Goal: Communication & Community: Answer question/provide support

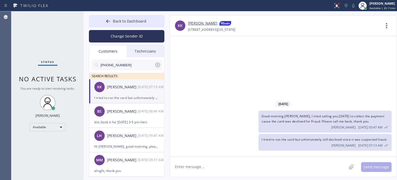
click at [124, 21] on span "Back to Dashboard" at bounding box center [129, 21] width 33 height 5
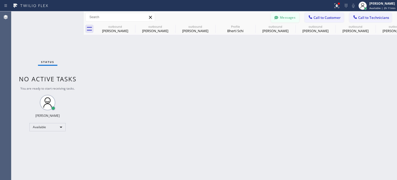
click at [285, 16] on button "Messages" at bounding box center [285, 18] width 28 height 10
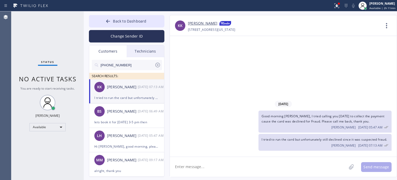
click at [115, 64] on input "[PHONE_NUMBER]" at bounding box center [127, 65] width 55 height 10
paste input "609) 331-0008"
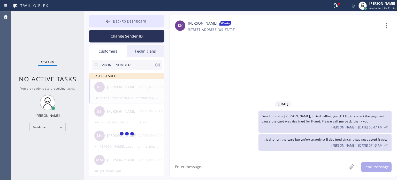
click at [121, 39] on button "Change Sender ID" at bounding box center [126, 36] width 75 height 12
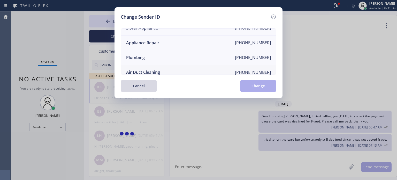
scroll to position [60, 0]
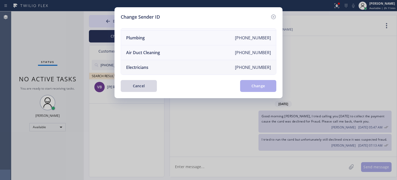
click at [153, 63] on li "Electricians [PHONE_NUMBER]" at bounding box center [198, 67] width 155 height 14
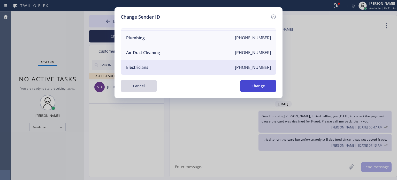
click at [245, 86] on button "Change" at bounding box center [258, 86] width 36 height 12
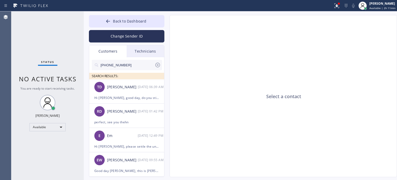
click at [122, 64] on input "[PHONE_NUMBER]" at bounding box center [127, 65] width 55 height 10
click at [121, 64] on input "[PHONE_NUMBER]" at bounding box center [127, 65] width 55 height 10
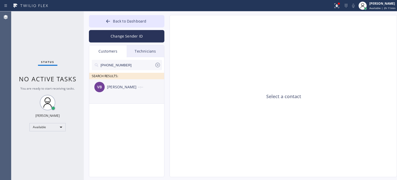
type input "[PHONE_NUMBER]"
click at [125, 86] on div "[PERSON_NAME]" at bounding box center [122, 87] width 31 height 6
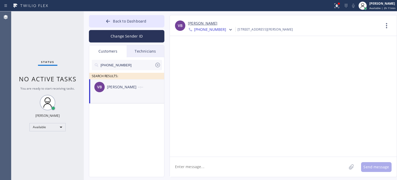
click at [193, 164] on textarea at bounding box center [258, 167] width 177 height 20
paste textarea "[PERSON_NAME] & Son"
click at [292, 167] on textarea "Hi [PERSON_NAME], this is [PERSON_NAME] from [PERSON_NAME] & Son" at bounding box center [263, 167] width 186 height 20
paste textarea "I already sent the paid invoice to your email. Please check your inbox or spam …"
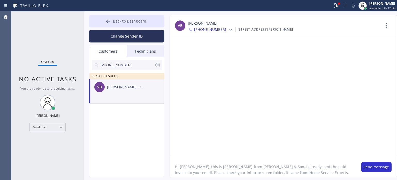
click at [283, 168] on textarea "Hi [PERSON_NAME], this is [PERSON_NAME] from [PERSON_NAME] & Son, I already sen…" at bounding box center [263, 167] width 186 height 20
drag, startPoint x: 295, startPoint y: 167, endPoint x: 316, endPoint y: 166, distance: 20.4
click at [316, 166] on textarea "Hi [PERSON_NAME], this is [PERSON_NAME] from [PERSON_NAME] & Son, I already sen…" at bounding box center [263, 167] width 186 height 20
click at [301, 171] on textarea "Hi [PERSON_NAME], this is [PERSON_NAME] from [PERSON_NAME] & Son, I already sen…" at bounding box center [263, 167] width 186 height 20
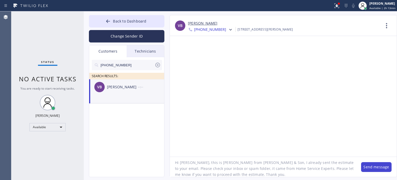
type textarea "Hi [PERSON_NAME], this is [PERSON_NAME] from [PERSON_NAME] & Son, I already sen…"
click at [371, 164] on button "Send message" at bounding box center [376, 167] width 30 height 10
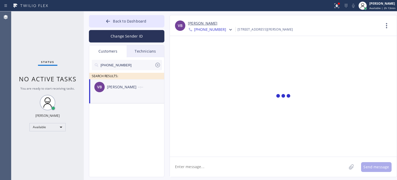
scroll to position [0, 0]
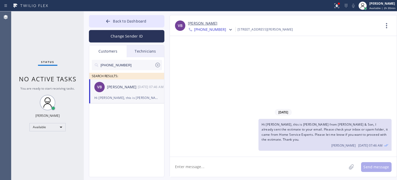
click at [125, 89] on div "[PERSON_NAME]" at bounding box center [122, 87] width 31 height 6
click at [134, 18] on button "Back to Dashboard" at bounding box center [126, 21] width 75 height 12
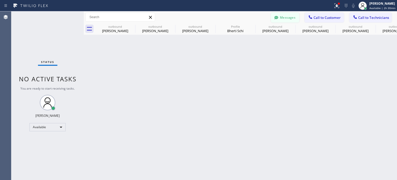
click at [276, 16] on icon at bounding box center [276, 17] width 4 height 3
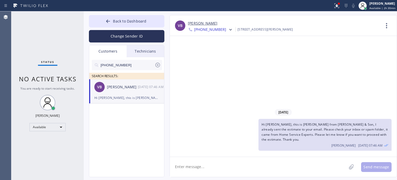
click at [156, 66] on icon at bounding box center [157, 65] width 5 height 5
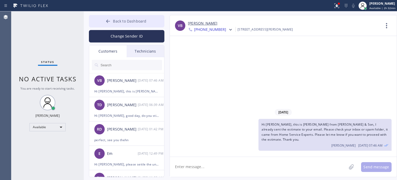
click at [127, 21] on span "Back to Dashboard" at bounding box center [129, 21] width 33 height 5
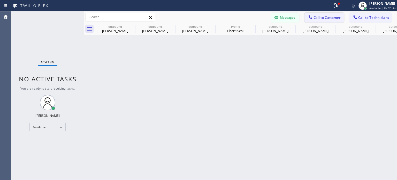
click at [319, 18] on span "Call to Customer" at bounding box center [326, 17] width 27 height 5
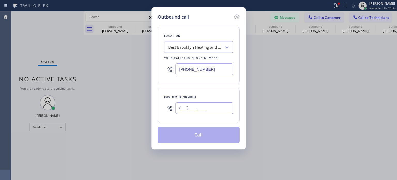
click at [227, 106] on input "(___) ___-____" at bounding box center [204, 108] width 58 height 12
paste input "908) 514-2209"
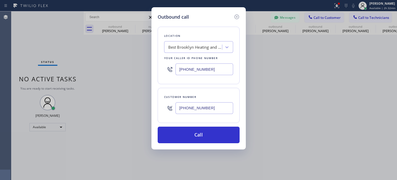
type input "[PHONE_NUMBER]"
click at [196, 68] on input "[PHONE_NUMBER]" at bounding box center [204, 69] width 58 height 12
click at [197, 68] on input "[PHONE_NUMBER]" at bounding box center [204, 69] width 58 height 12
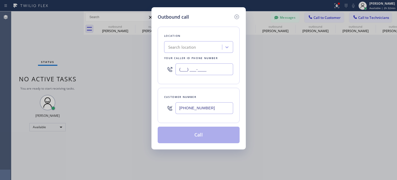
type input "(___) ___-____"
click at [198, 51] on div "Search location" at bounding box center [194, 47] width 56 height 9
click at [193, 46] on div "Search location" at bounding box center [182, 47] width 28 height 6
paste input "Top [US_STATE] Heating and AC Service"
type input "Top [US_STATE] Heating and AC Service"
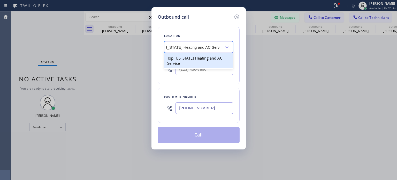
click at [198, 58] on div "Top [US_STATE] Heating and AC Service" at bounding box center [198, 60] width 69 height 14
type input "[PHONE_NUMBER]"
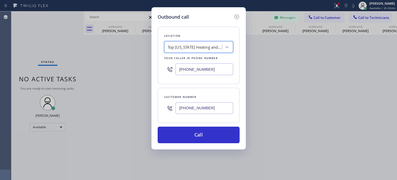
scroll to position [0, 0]
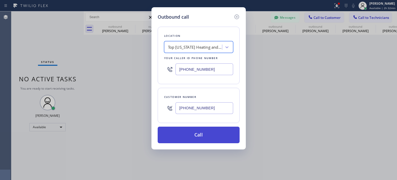
click at [190, 137] on button "Call" at bounding box center [199, 134] width 82 height 17
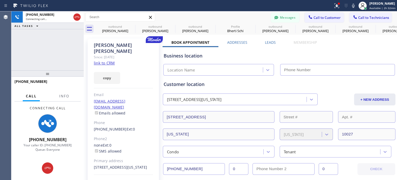
type input "[PHONE_NUMBER]"
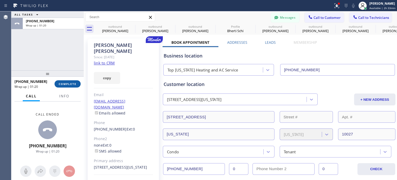
click at [66, 84] on span "COMPLETE" at bounding box center [68, 84] width 18 height 4
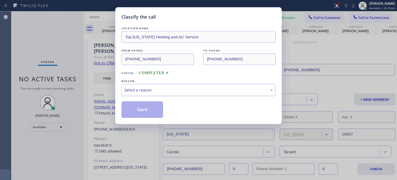
click at [157, 88] on div "Select a reason" at bounding box center [198, 90] width 148 height 6
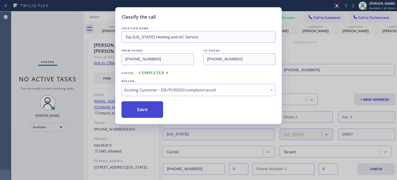
click at [153, 108] on button "Save" at bounding box center [142, 109] width 42 height 17
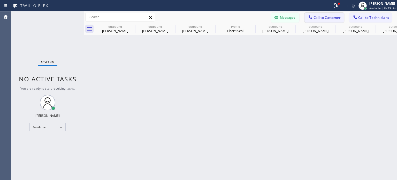
click at [327, 21] on button "Call to Customer" at bounding box center [324, 18] width 40 height 10
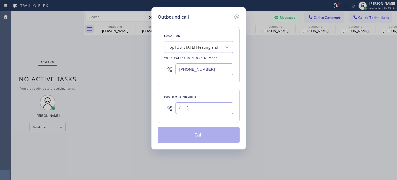
click at [223, 111] on input "(___) ___-____" at bounding box center [204, 108] width 58 height 12
paste input "551) 224-1001"
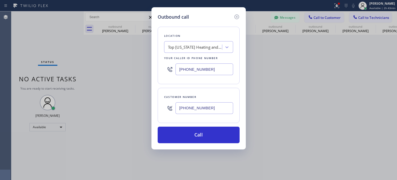
type input "[PHONE_NUMBER]"
click at [194, 66] on input "[PHONE_NUMBER]" at bounding box center [204, 69] width 58 height 12
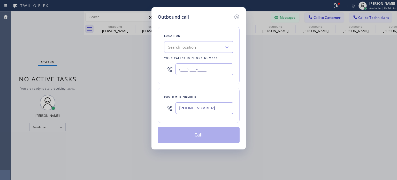
type input "(___) ___-____"
click at [186, 50] on div "Search location" at bounding box center [194, 47] width 56 height 9
paste input "Top Rated Electric [PERSON_NAME]([PERSON_NAME] Electric)"
type input "Top Rated Electric [PERSON_NAME]([PERSON_NAME] Electric)"
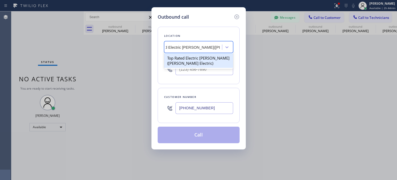
click at [193, 60] on div "Top Rated Electric [PERSON_NAME]([PERSON_NAME] Electric)" at bounding box center [198, 60] width 69 height 14
type input "[PHONE_NUMBER]"
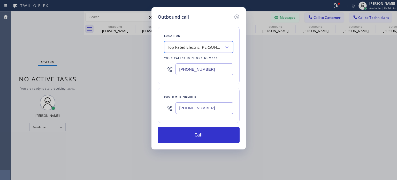
scroll to position [0, 0]
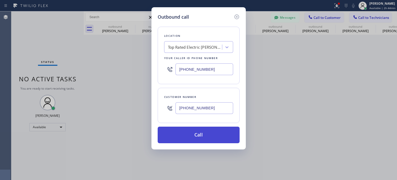
click at [193, 131] on button "Call" at bounding box center [199, 134] width 82 height 17
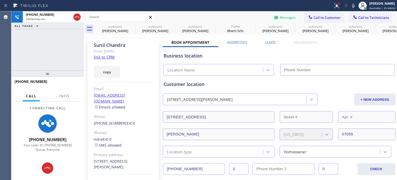
type input "[PHONE_NUMBER]"
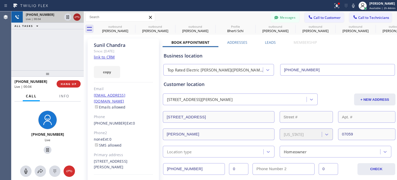
click at [75, 15] on icon at bounding box center [77, 17] width 6 height 6
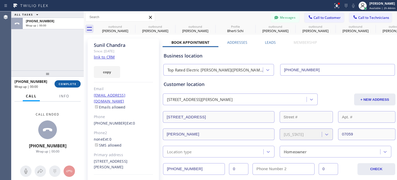
click at [64, 84] on span "COMPLETE" at bounding box center [68, 84] width 18 height 4
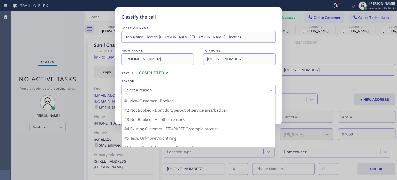
click at [166, 93] on div "Select a reason" at bounding box center [198, 90] width 154 height 12
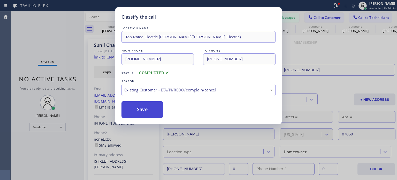
click at [142, 108] on button "Save" at bounding box center [142, 109] width 42 height 17
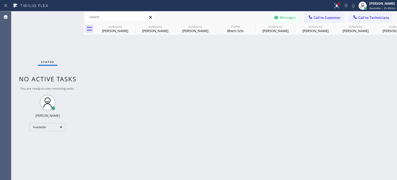
click at [243, 95] on div "Back to Dashboard Change Sender ID Customers Technicians VB [PERSON_NAME] [DATE…" at bounding box center [240, 95] width 313 height 168
click at [311, 18] on icon at bounding box center [310, 16] width 3 height 3
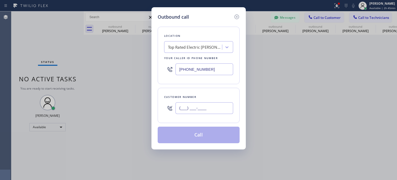
click at [216, 109] on input "(___) ___-____" at bounding box center [204, 108] width 58 height 12
paste input "862) 214-5915"
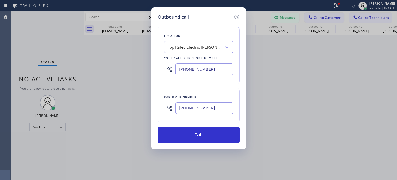
type input "[PHONE_NUMBER]"
click at [201, 67] on input "[PHONE_NUMBER]" at bounding box center [204, 69] width 58 height 12
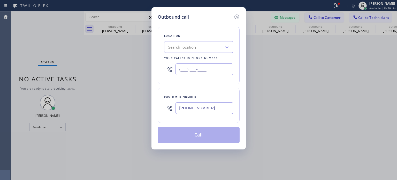
type input "(___) ___-____"
click at [185, 47] on div "Search location" at bounding box center [182, 47] width 28 height 6
paste input "EII Electric"
type input "EII Electric"
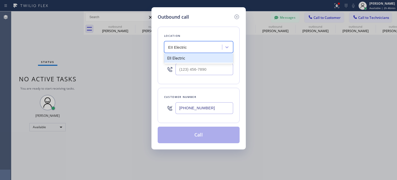
click at [189, 59] on div "EII Electric" at bounding box center [198, 57] width 69 height 9
type input "[PHONE_NUMBER]"
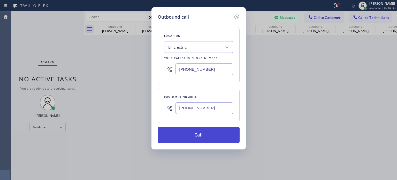
click at [189, 135] on button "Call" at bounding box center [199, 134] width 82 height 17
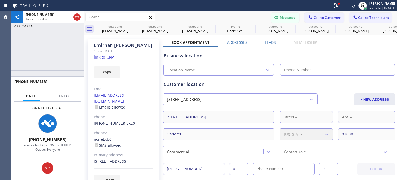
type input "[PHONE_NUMBER]"
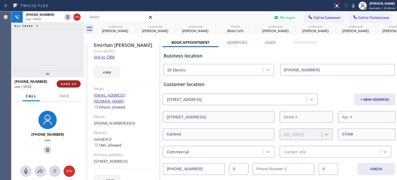
click at [71, 81] on button "HANG UP" at bounding box center [69, 83] width 24 height 7
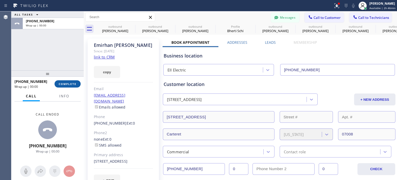
click at [69, 83] on span "COMPLETE" at bounding box center [68, 84] width 18 height 4
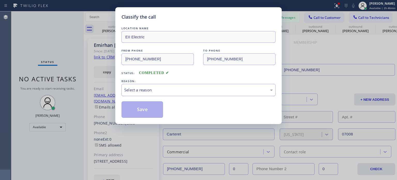
click at [149, 87] on div "Select a reason" at bounding box center [198, 90] width 148 height 6
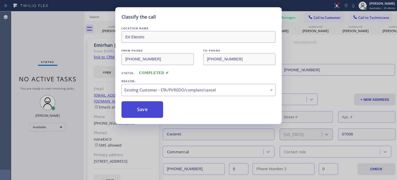
click at [148, 111] on button "Save" at bounding box center [142, 109] width 42 height 17
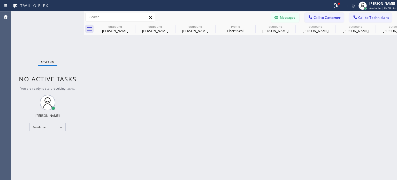
click at [290, 93] on div "Back to Dashboard Change Sender ID Customers Technicians VB [PERSON_NAME] [DATE…" at bounding box center [240, 95] width 313 height 168
click at [131, 25] on icon at bounding box center [132, 26] width 6 height 6
click at [0, 0] on icon at bounding box center [0, 0] width 0 height 0
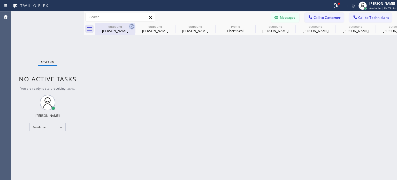
click at [0, 0] on icon at bounding box center [0, 0] width 0 height 0
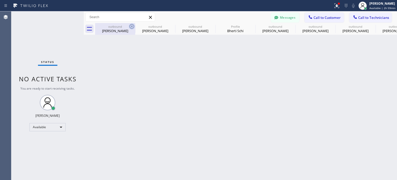
click at [0, 0] on icon at bounding box center [0, 0] width 0 height 0
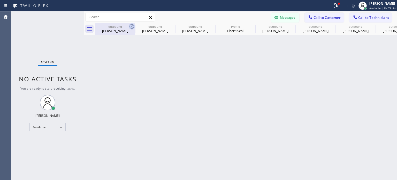
click at [0, 0] on icon at bounding box center [0, 0] width 0 height 0
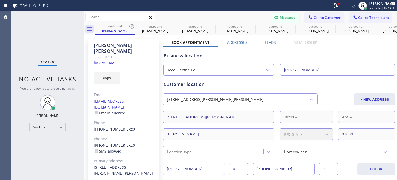
click at [131, 25] on icon at bounding box center [132, 26] width 6 height 6
click at [0, 0] on icon at bounding box center [0, 0] width 0 height 0
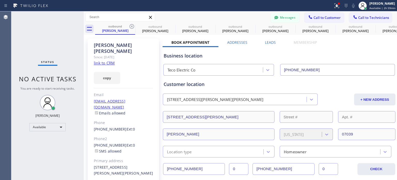
click at [0, 0] on icon at bounding box center [0, 0] width 0 height 0
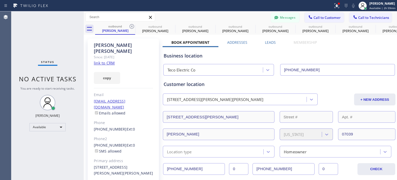
click at [0, 0] on icon at bounding box center [0, 0] width 0 height 0
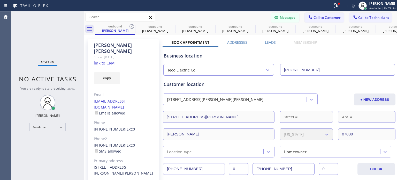
click at [130, 25] on div "outbound [PERSON_NAME] outbound [PERSON_NAME] outbound [PERSON_NAME] outbound […" at bounding box center [246, 29] width 302 height 12
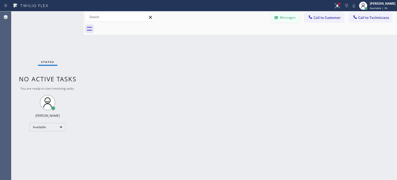
click at [289, 14] on button "Messages" at bounding box center [285, 18] width 28 height 10
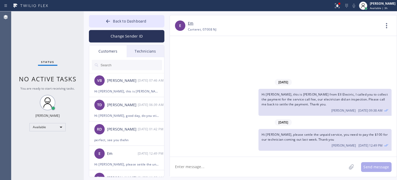
click at [122, 65] on input "text" at bounding box center [131, 65] width 62 height 10
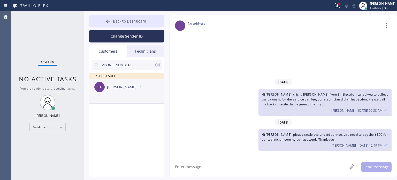
click at [121, 88] on div "[PERSON_NAME]" at bounding box center [122, 87] width 31 height 6
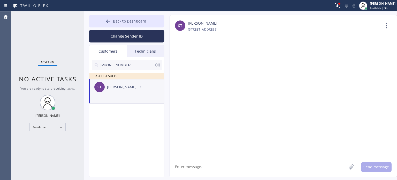
click at [184, 163] on textarea at bounding box center [258, 167] width 177 height 20
type textarea "S"
paste textarea "[PERSON_NAME] Electric Inc"
click at [313, 163] on textarea "Hi [PERSON_NAME], this is [PERSON_NAME] from [PERSON_NAME] Electric Inc," at bounding box center [263, 167] width 186 height 20
paste textarea "I already sent the paid invoice to your email. Please check your inbox or spam …"
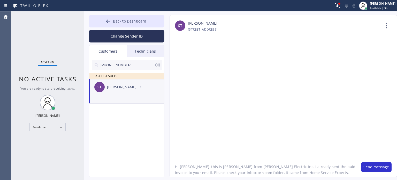
drag, startPoint x: 297, startPoint y: 166, endPoint x: 317, endPoint y: 167, distance: 20.2
click at [317, 167] on textarea "Hi [PERSON_NAME], this is [PERSON_NAME] from [PERSON_NAME] Electric Inc, I alre…" at bounding box center [263, 167] width 186 height 20
click at [304, 174] on textarea "Hi [PERSON_NAME], this is [PERSON_NAME] from [PERSON_NAME] Electric Inc, I alre…" at bounding box center [263, 167] width 186 height 20
click at [307, 167] on textarea "Hi [PERSON_NAME], this is [PERSON_NAME] from [PERSON_NAME] Electric Inc, I alre…" at bounding box center [263, 167] width 186 height 20
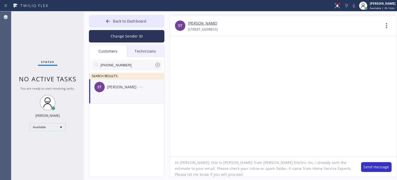
click at [201, 175] on textarea "Hi [PERSON_NAME], this is [PERSON_NAME] from [PERSON_NAME] Electric Inc, I alre…" at bounding box center [263, 167] width 186 height 20
paste textarea "Please sign the invoice to confirm that"
click at [197, 173] on textarea "Hi [PERSON_NAME], this is [PERSON_NAME] from [PERSON_NAME] Electric Inc, I alre…" at bounding box center [263, 167] width 186 height 20
click at [302, 166] on textarea "Hi [PERSON_NAME], this is [PERSON_NAME] from [PERSON_NAME] Electric Inc, I alre…" at bounding box center [263, 167] width 186 height 20
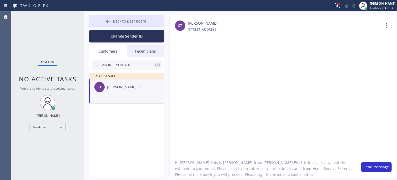
drag, startPoint x: 295, startPoint y: 168, endPoint x: 307, endPoint y: 168, distance: 11.9
click at [307, 168] on textarea "Hi [PERSON_NAME], this is [PERSON_NAME] from [PERSON_NAME] Electric Inc, I alre…" at bounding box center [263, 167] width 186 height 20
click at [245, 173] on textarea "Hi [PERSON_NAME], this is [PERSON_NAME] from [PERSON_NAME] Electric Inc, I alre…" at bounding box center [263, 167] width 186 height 20
type textarea "Hi [PERSON_NAME], this is [PERSON_NAME] from [PERSON_NAME] Electric Inc, I alre…"
click at [381, 167] on button "Send message" at bounding box center [376, 167] width 30 height 10
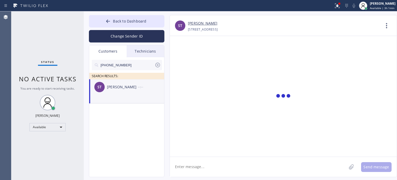
scroll to position [0, 0]
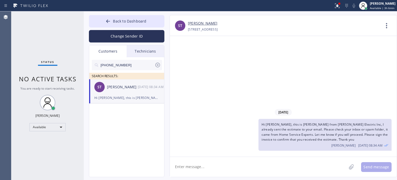
click at [385, 90] on div "[DATE] Hi Solange, this is [PERSON_NAME] from [PERSON_NAME] Electric Inc, I alr…" at bounding box center [283, 96] width 227 height 120
click at [119, 99] on div "Hi [PERSON_NAME], this is [PERSON_NAME] from [PERSON_NAME] Electric Inc, I alre…" at bounding box center [126, 98] width 65 height 6
click at [156, 63] on icon at bounding box center [157, 65] width 5 height 5
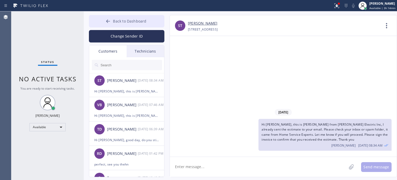
click at [118, 19] on span "Back to Dashboard" at bounding box center [129, 21] width 33 height 5
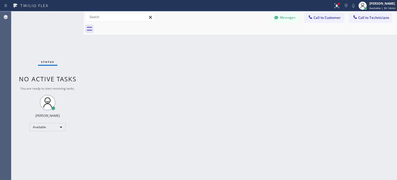
click at [295, 19] on button "Messages" at bounding box center [285, 18] width 28 height 10
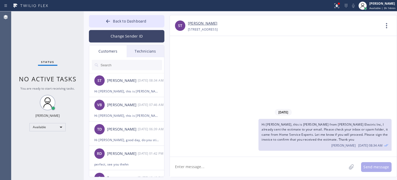
click at [110, 38] on button "Change Sender ID" at bounding box center [126, 36] width 75 height 12
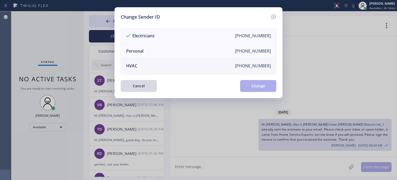
click at [142, 62] on li "HVAC [PHONE_NUMBER]" at bounding box center [198, 65] width 155 height 15
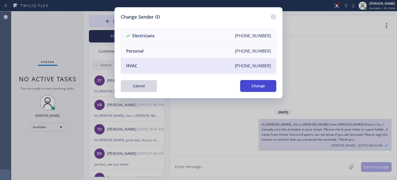
click at [243, 82] on button "Change" at bounding box center [258, 86] width 36 height 12
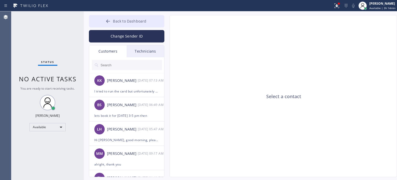
click at [115, 21] on span "Back to Dashboard" at bounding box center [129, 21] width 33 height 5
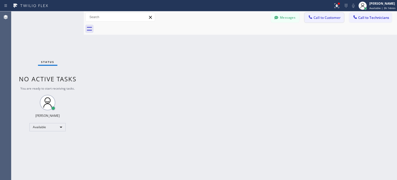
click at [331, 17] on span "Call to Customer" at bounding box center [326, 17] width 27 height 5
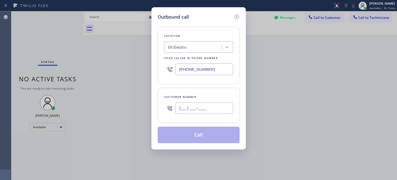
click at [206, 108] on input "(___) ___-____" at bounding box center [204, 108] width 58 height 12
paste input "908) 514-2209"
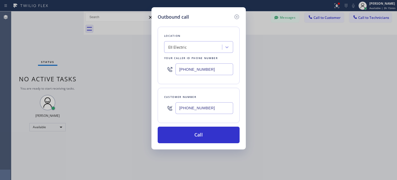
type input "[PHONE_NUMBER]"
click at [193, 68] on input "[PHONE_NUMBER]" at bounding box center [204, 69] width 58 height 12
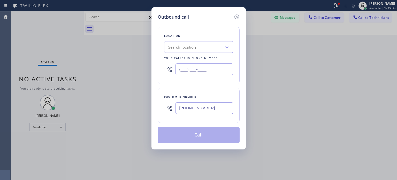
type input "(___) ___-____"
click at [179, 47] on div "Search location" at bounding box center [182, 47] width 28 height 6
paste input "Top [US_STATE] Heating and AC Service"
type input "Top [US_STATE] Heating and AC Service"
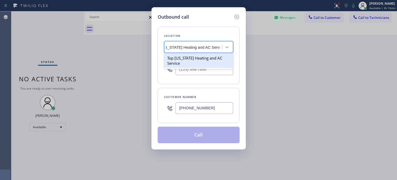
click at [192, 64] on div "Top [US_STATE] Heating and AC Service" at bounding box center [198, 60] width 69 height 14
type input "[PHONE_NUMBER]"
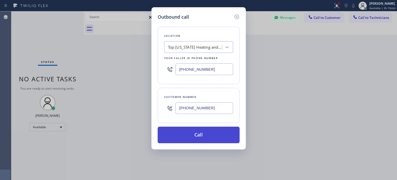
drag, startPoint x: 204, startPoint y: 133, endPoint x: 204, endPoint y: 127, distance: 5.7
click at [204, 133] on button "Call" at bounding box center [199, 134] width 82 height 17
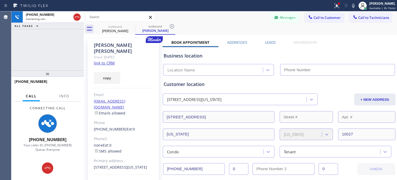
type input "[PHONE_NUMBER]"
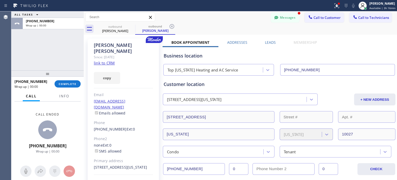
click at [65, 83] on span "COMPLETE" at bounding box center [68, 84] width 18 height 4
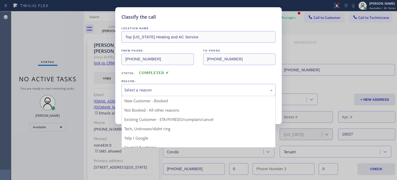
click at [147, 90] on div "Select a reason" at bounding box center [198, 90] width 148 height 6
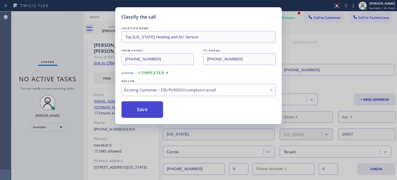
click at [150, 107] on button "Save" at bounding box center [142, 109] width 42 height 17
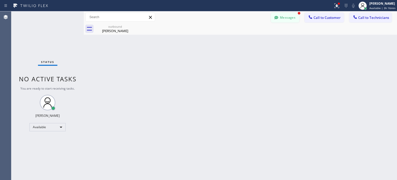
click at [282, 18] on button "Messages" at bounding box center [285, 18] width 28 height 10
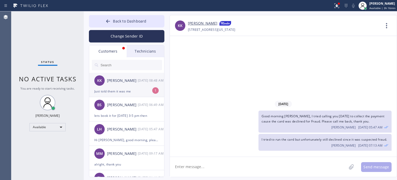
click at [128, 89] on div "Just told them it was me" at bounding box center [126, 91] width 65 height 6
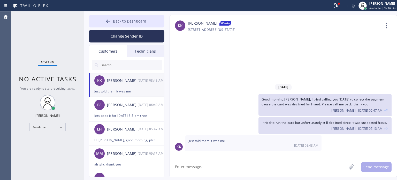
click at [195, 165] on textarea at bounding box center [258, 167] width 177 height 20
type textarea "let me try again"
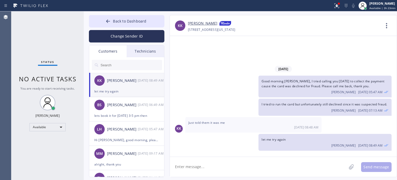
click at [202, 166] on textarea at bounding box center [258, 167] width 177 height 20
click at [301, 164] on textarea "It was approved already." at bounding box center [263, 167] width 186 height 20
paste textarea "I already sent the paid invoice to your email. Please check your inbox or spam …"
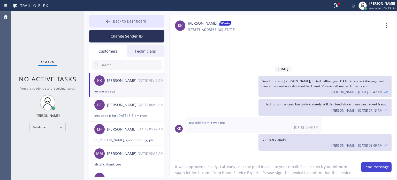
type textarea "It was approved already. I already sent the paid invoice to your email. Please …"
click at [369, 165] on button "Send message" at bounding box center [376, 167] width 30 height 10
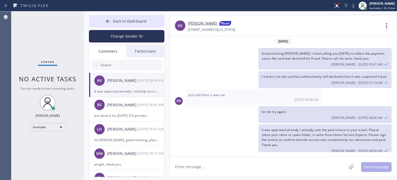
scroll to position [9, 0]
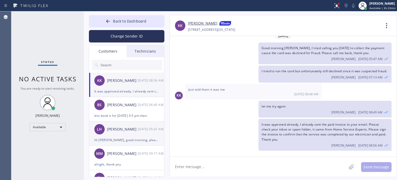
click at [122, 139] on div "Hi [PERSON_NAME], good morning, please sign the paid invoice that I sent to you…" at bounding box center [126, 140] width 65 height 6
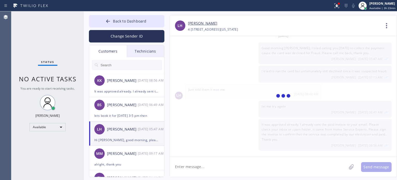
scroll to position [0, 0]
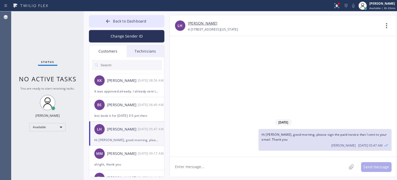
click at [215, 169] on textarea at bounding box center [258, 167] width 177 height 20
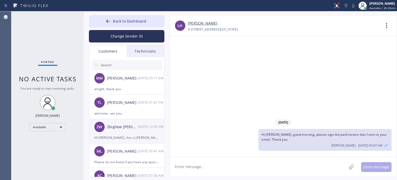
scroll to position [78, 0]
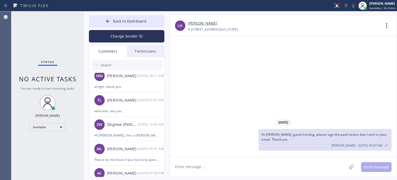
click at [349, 30] on div "[PHONE_NUMBER] Choose phone number [PHONE_NUMBER] [GEOGRAPHIC_DATA][STREET_ADDR…" at bounding box center [284, 29] width 193 height 6
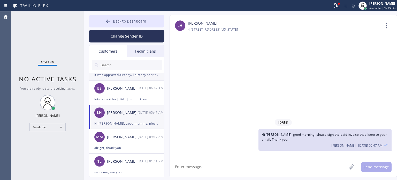
scroll to position [0, 0]
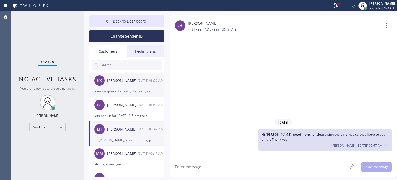
click at [124, 86] on div "KK [PERSON_NAME] [DATE] 08:56 AM" at bounding box center [126, 81] width 75 height 16
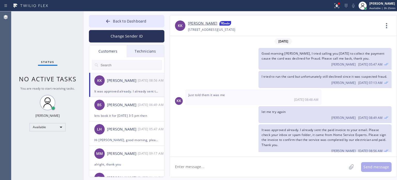
scroll to position [9, 0]
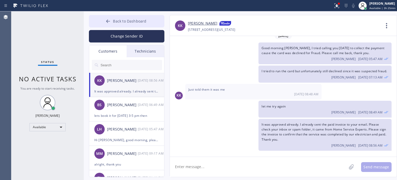
click at [153, 21] on button "Back to Dashboard" at bounding box center [126, 21] width 75 height 12
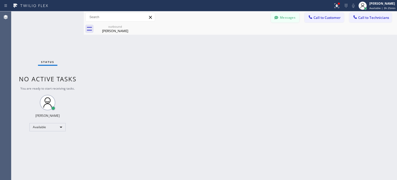
click at [284, 17] on button "Messages" at bounding box center [285, 18] width 28 height 10
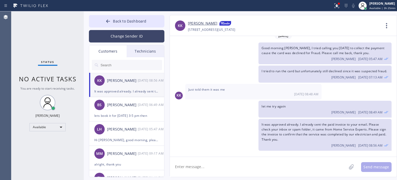
click at [111, 35] on button "Change Sender ID" at bounding box center [126, 36] width 75 height 12
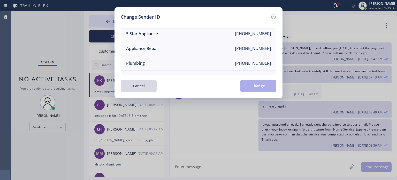
scroll to position [60, 0]
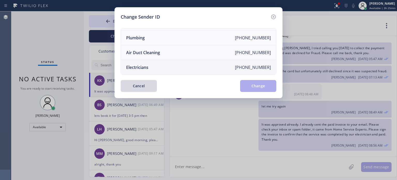
click at [141, 64] on div "Electricians" at bounding box center [137, 67] width 22 height 6
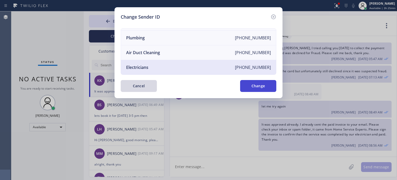
click at [253, 87] on button "Change" at bounding box center [258, 86] width 36 height 12
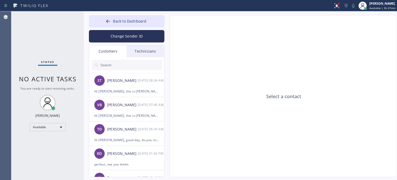
click at [338, 112] on div "Select a contact" at bounding box center [283, 96] width 227 height 162
click at [116, 17] on button "Back to Dashboard" at bounding box center [126, 21] width 75 height 12
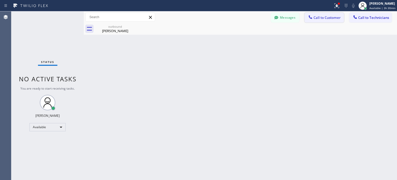
click at [329, 17] on span "Call to Customer" at bounding box center [326, 17] width 27 height 5
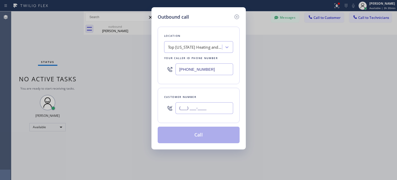
click at [184, 106] on input "(___) ___-____" at bounding box center [204, 108] width 58 height 12
paste input "347) 589-7027"
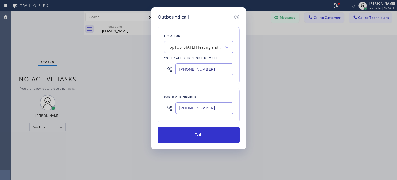
type input "[PHONE_NUMBER]"
click at [181, 73] on input "[PHONE_NUMBER]" at bounding box center [204, 69] width 58 height 12
click at [181, 72] on input "[PHONE_NUMBER]" at bounding box center [204, 69] width 58 height 12
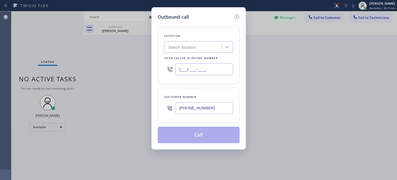
type input "(___) ___-____"
click at [179, 50] on div "Search location" at bounding box center [194, 47] width 56 height 9
paste input "Star Heating and Cooling Company"
type input "Star Heating and Cooling Company"
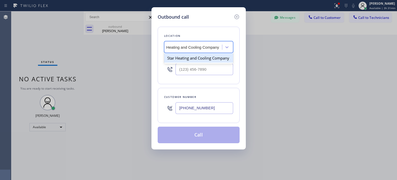
click at [187, 58] on div "Star Heating and Cooling Company" at bounding box center [198, 57] width 69 height 9
type input "[PHONE_NUMBER]"
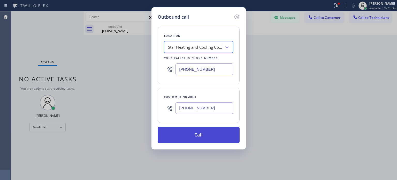
click at [209, 129] on button "Call" at bounding box center [199, 134] width 82 height 17
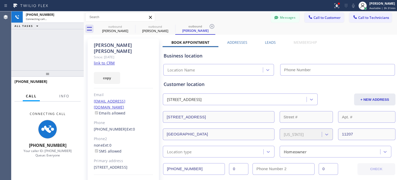
type input "[PHONE_NUMBER]"
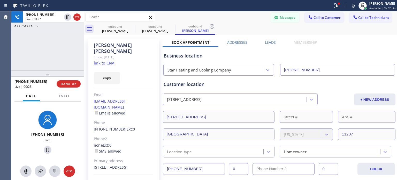
click at [187, 84] on div "Customer location" at bounding box center [279, 84] width 231 height 7
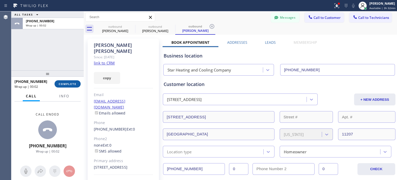
click at [59, 83] on span "COMPLETE" at bounding box center [68, 84] width 18 height 4
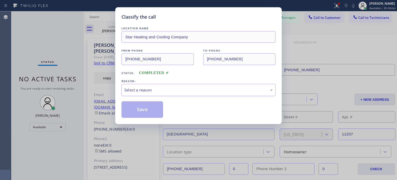
click at [145, 90] on div "Select a reason" at bounding box center [198, 90] width 148 height 6
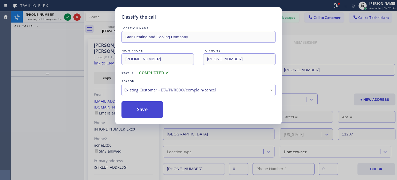
click at [151, 110] on button "Save" at bounding box center [142, 109] width 42 height 17
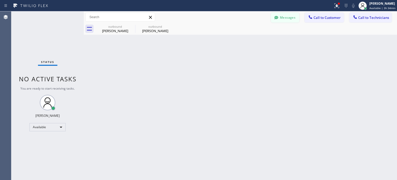
click at [287, 14] on button "Messages" at bounding box center [285, 18] width 28 height 10
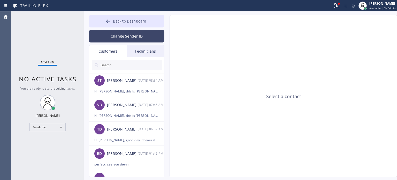
click at [127, 34] on button "Change Sender ID" at bounding box center [126, 36] width 75 height 12
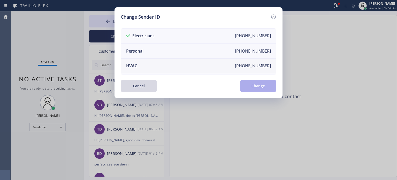
click at [148, 63] on li "HVAC [PHONE_NUMBER]" at bounding box center [198, 65] width 155 height 15
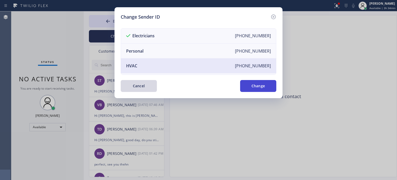
click at [255, 86] on button "Change" at bounding box center [258, 86] width 36 height 12
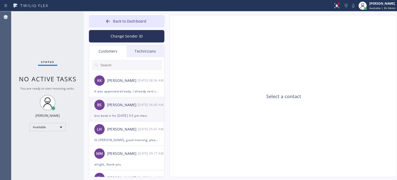
click at [113, 116] on div "lets book it for [DATE] 3-5 pm then" at bounding box center [126, 115] width 65 height 6
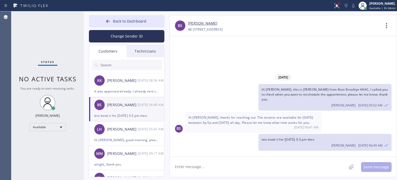
click at [232, 166] on textarea at bounding box center [258, 167] width 177 height 20
drag, startPoint x: 183, startPoint y: 166, endPoint x: 171, endPoint y: 167, distance: 12.1
click at [171, 167] on textarea "sorry [PERSON_NAME], we need to reschedu" at bounding box center [263, 167] width 186 height 20
click at [253, 168] on textarea "I apologize Bahman, we need to reschedu" at bounding box center [263, 167] width 186 height 20
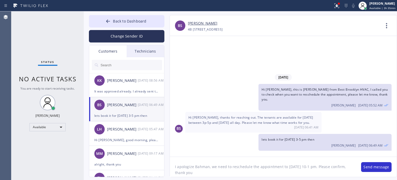
type textarea "I apologize Bahman, we need to reschedule the appointment to [DATE] 10-1 pm. Pl…"
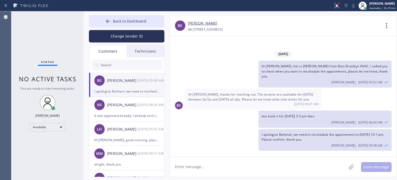
click at [124, 92] on div "I apologize Bahman, we need to reschedule the appointment to [DATE] 10-1 pm. Pl…" at bounding box center [126, 91] width 65 height 6
click at [115, 23] on span "Back to Dashboard" at bounding box center [129, 21] width 33 height 5
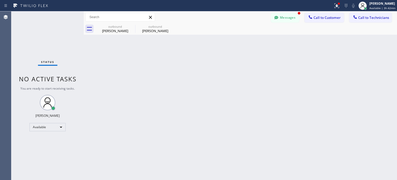
scroll to position [2, 0]
click at [290, 19] on button "Messages" at bounding box center [285, 18] width 28 height 10
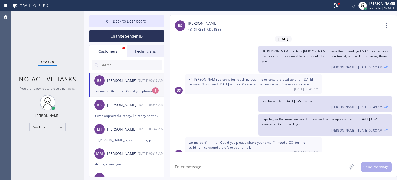
click at [113, 90] on div "Let me confirm that. Could you please share your email? I need a COI for the bu…" at bounding box center [126, 91] width 65 height 6
click at [215, 162] on textarea at bounding box center [258, 167] width 177 height 20
click at [216, 162] on textarea at bounding box center [258, 167] width 177 height 20
click at [314, 30] on div "[PHONE_NUMBER] Choose phone number [PHONE_NUMBER] [GEOGRAPHIC_DATA][STREET_ADDR…" at bounding box center [284, 29] width 193 height 6
click at [319, 27] on div "[PHONE_NUMBER] Choose phone number [PHONE_NUMBER] [GEOGRAPHIC_DATA][STREET_ADDR…" at bounding box center [284, 29] width 193 height 6
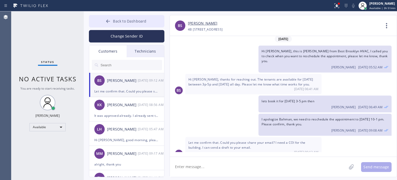
click at [108, 24] on icon at bounding box center [107, 21] width 5 height 5
